Goal: Task Accomplishment & Management: Use online tool/utility

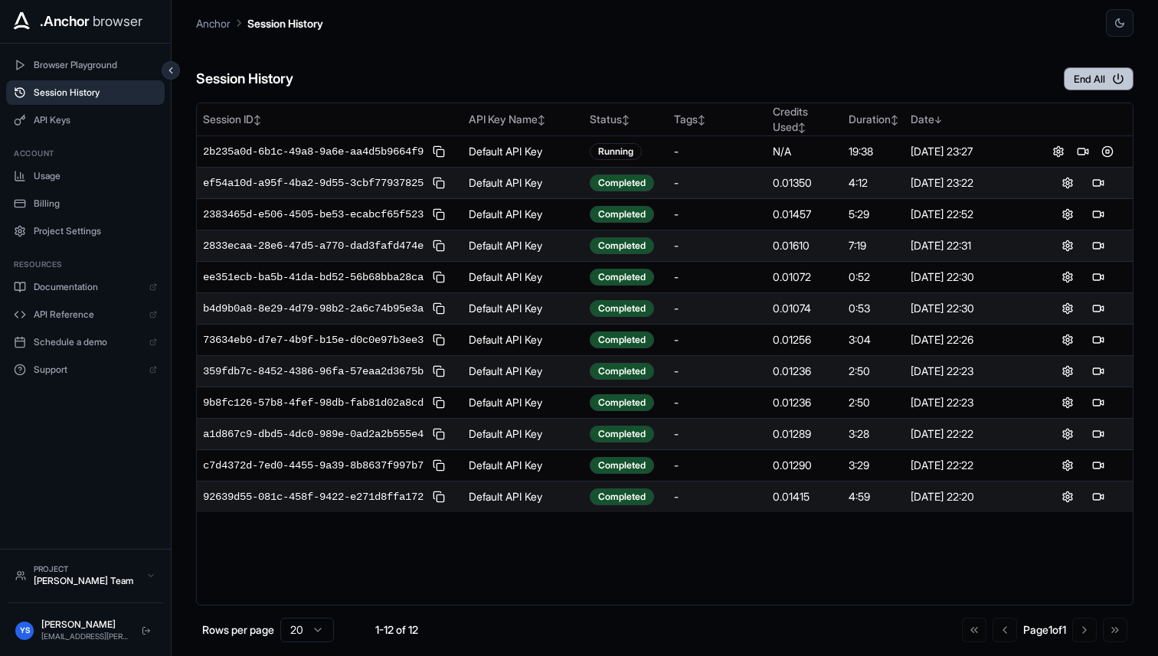
click at [1080, 71] on button "End All" at bounding box center [1099, 78] width 70 height 23
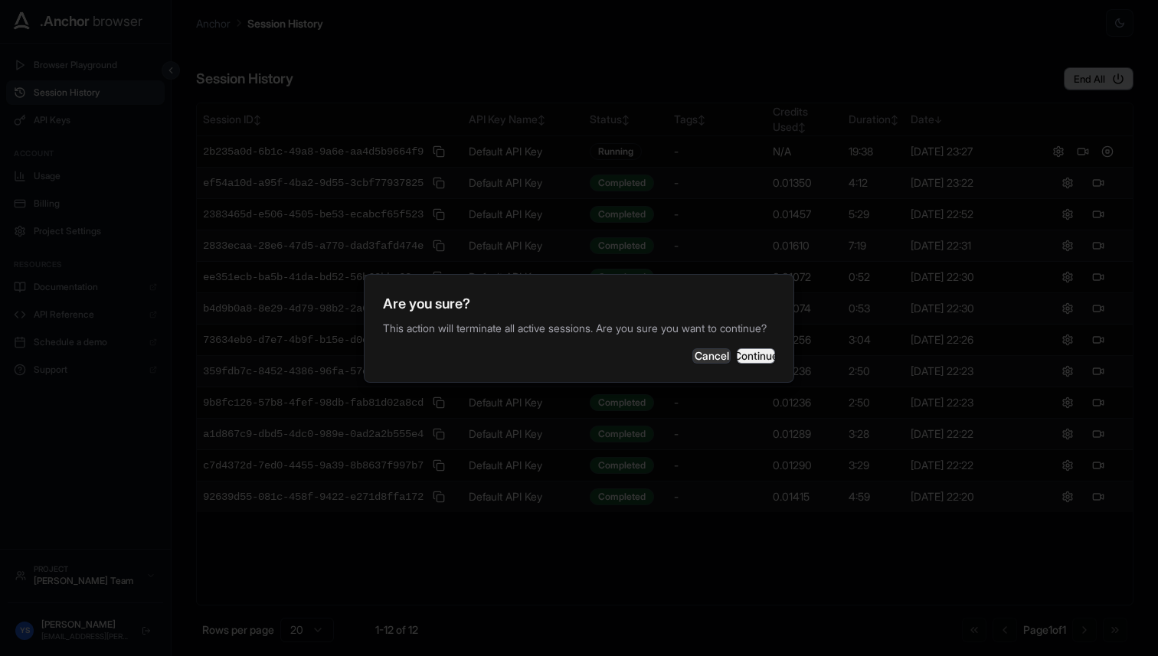
click at [737, 358] on button "Continue" at bounding box center [756, 355] width 38 height 15
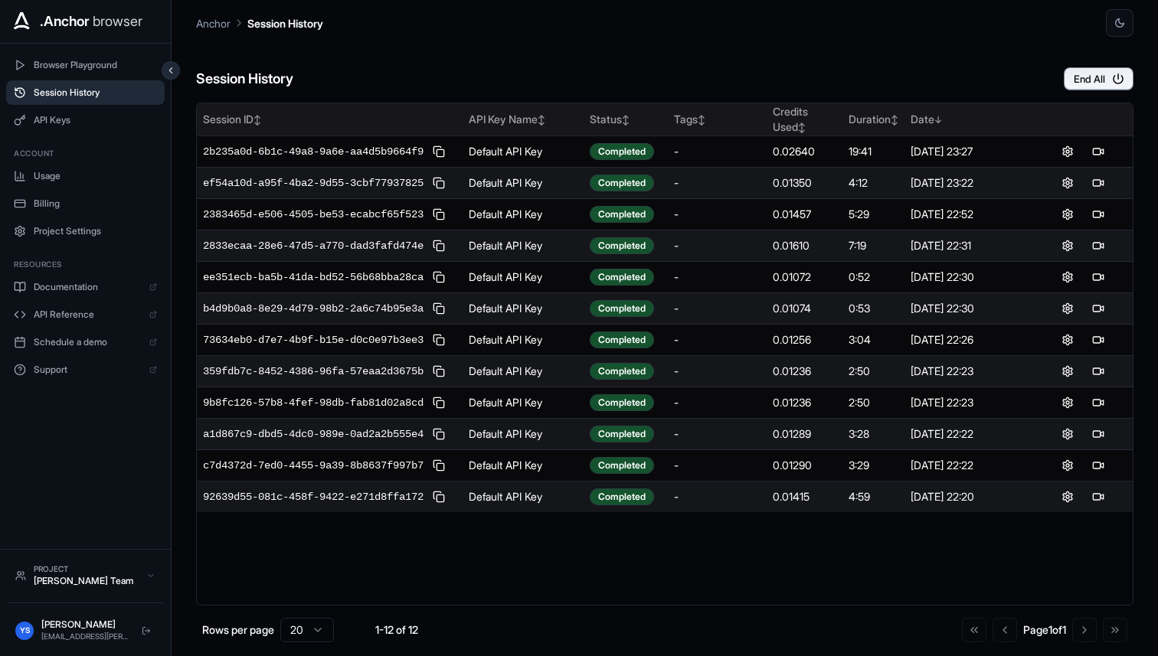
scroll to position [54, 0]
